Goal: Check status: Check status

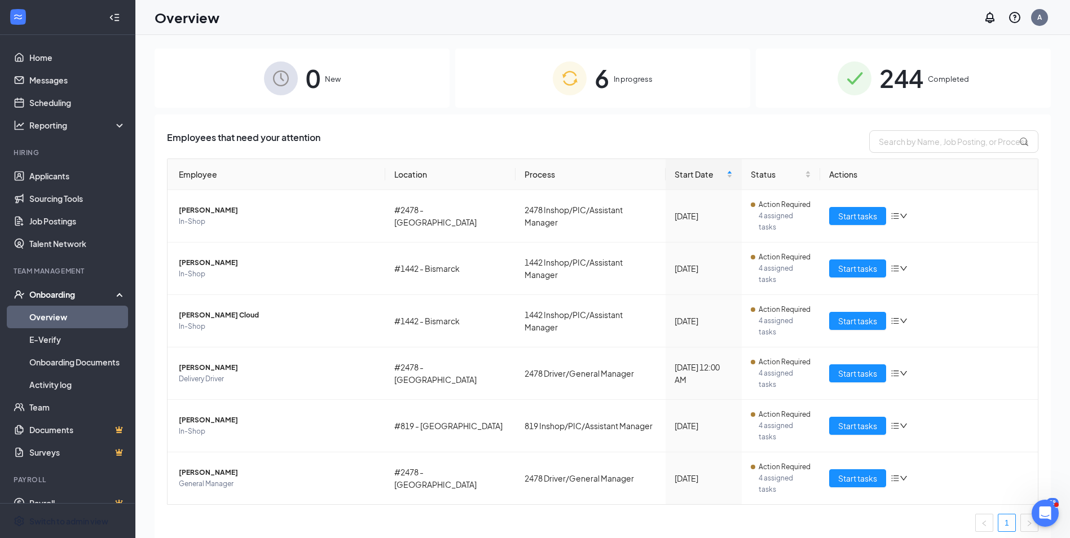
click at [420, 95] on div "0 New" at bounding box center [302, 78] width 295 height 59
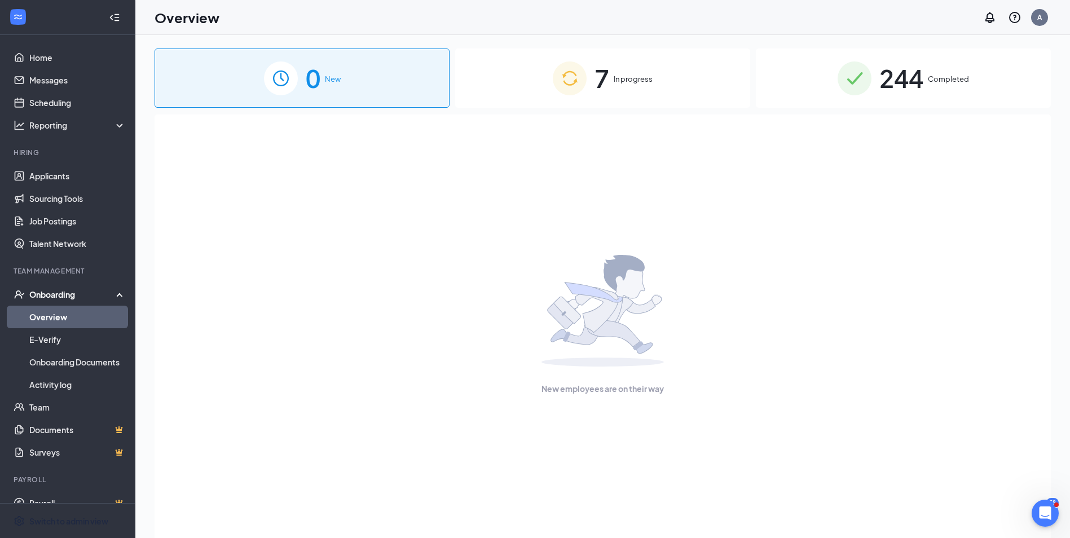
click at [519, 89] on div "7 In progress" at bounding box center [602, 78] width 295 height 59
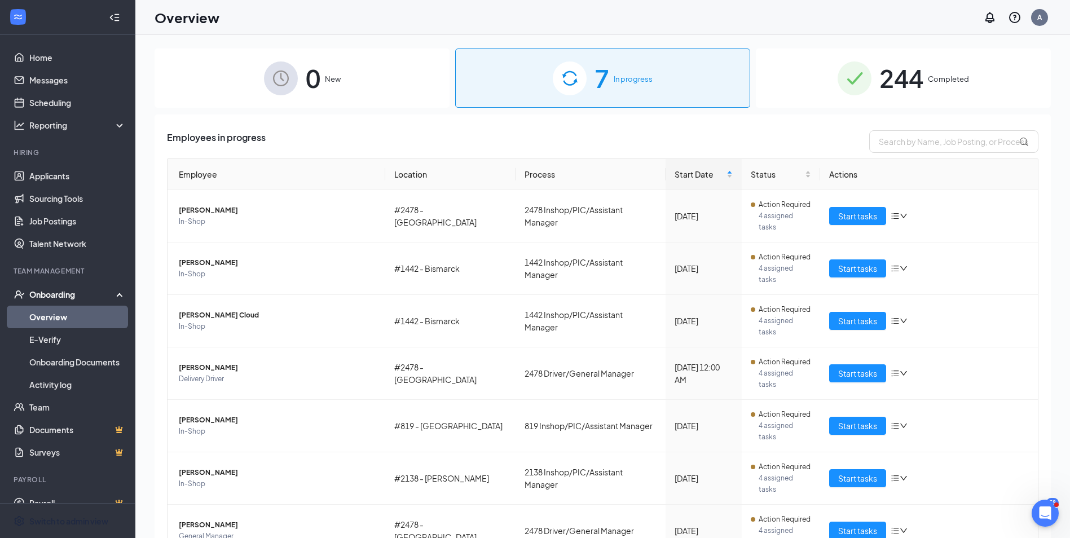
click at [802, 99] on div "244 Completed" at bounding box center [903, 78] width 295 height 59
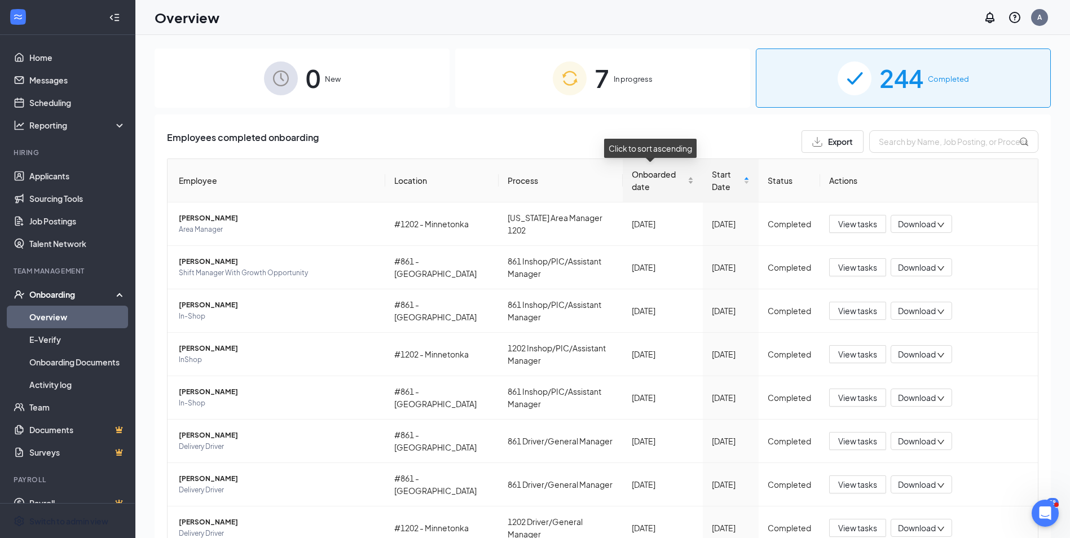
click at [655, 189] on span "Onboarded date" at bounding box center [659, 180] width 54 height 25
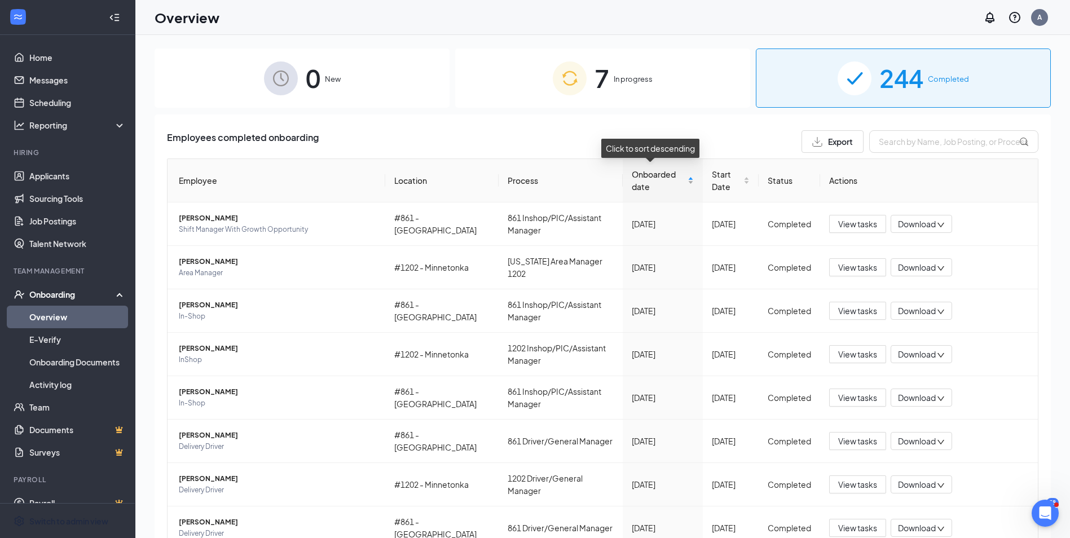
click at [681, 184] on div "Onboarded date" at bounding box center [663, 180] width 62 height 25
